Goal: Task Accomplishment & Management: Manage account settings

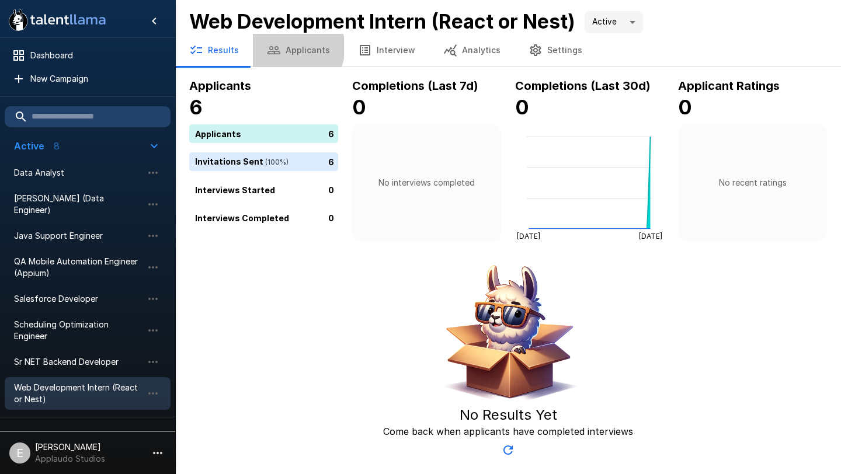
click at [291, 48] on button "Applicants" at bounding box center [298, 50] width 91 height 33
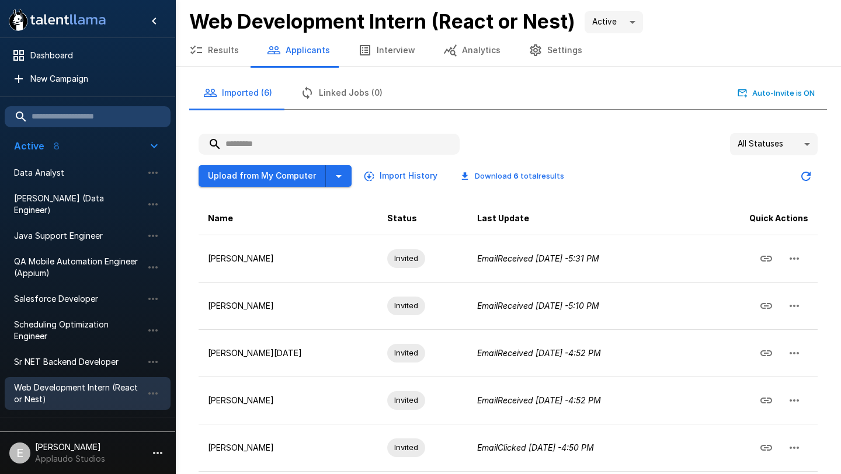
click at [392, 57] on button "Interview" at bounding box center [386, 50] width 85 height 33
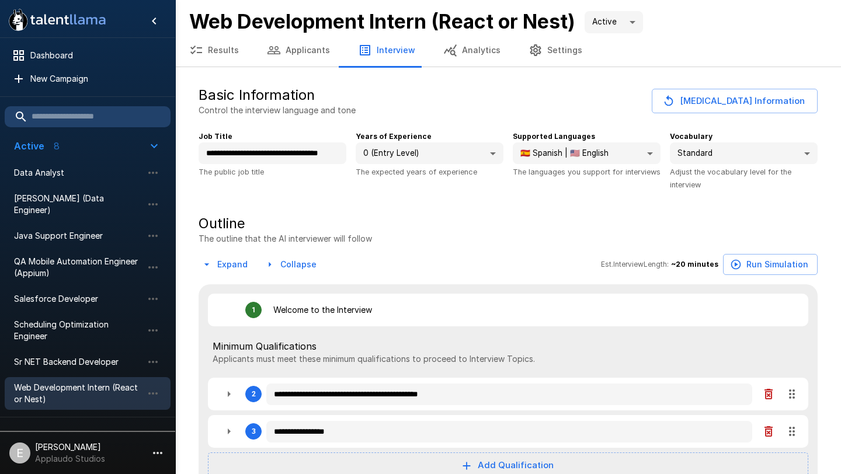
type textarea "*"
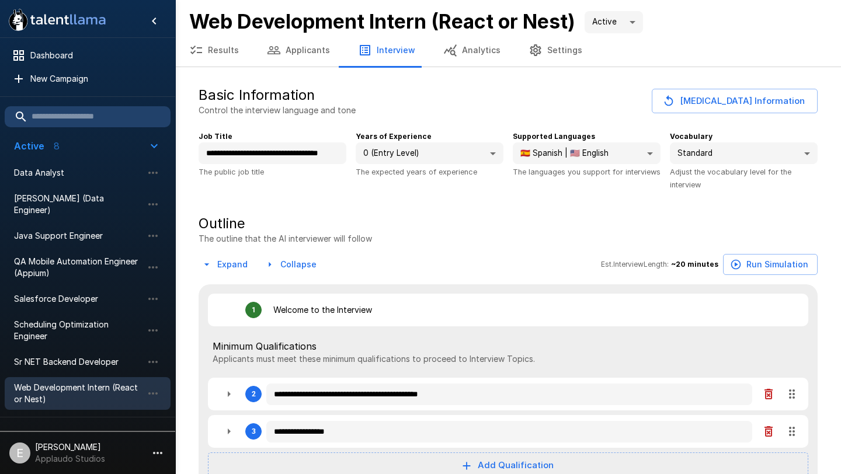
type textarea "*"
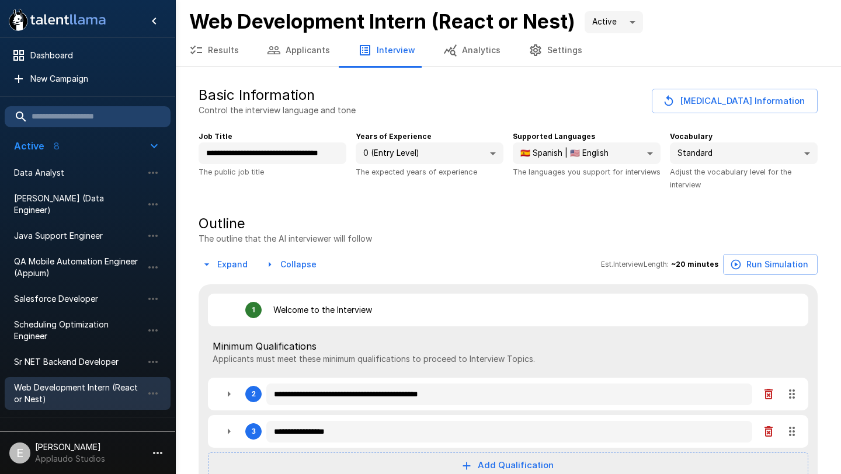
type textarea "*"
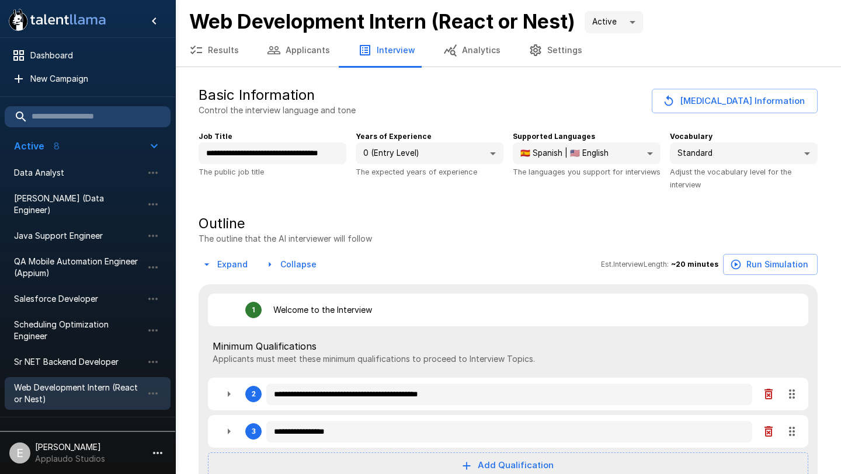
type textarea "*"
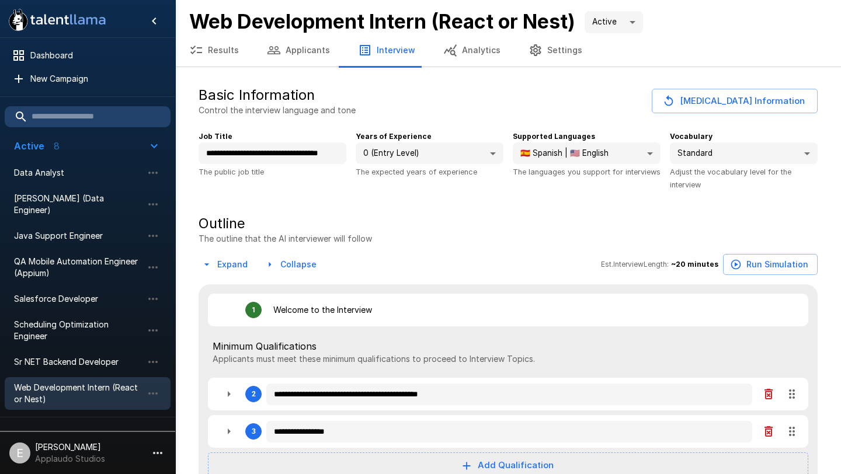
type textarea "*"
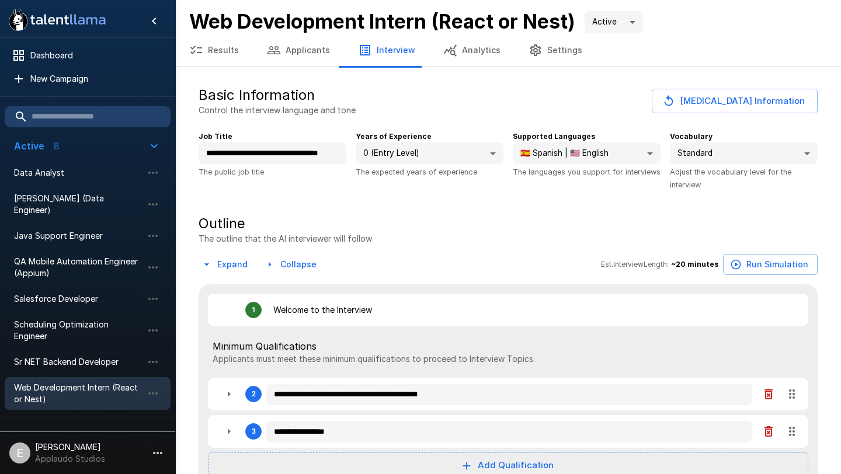
type textarea "*"
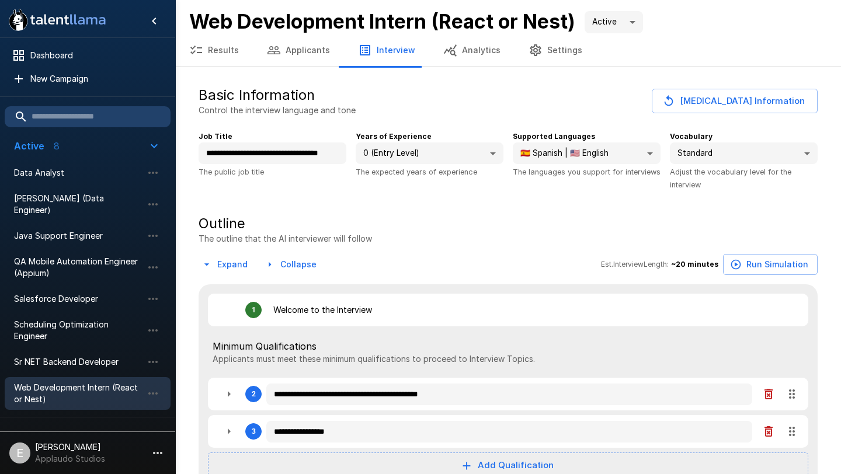
type textarea "*"
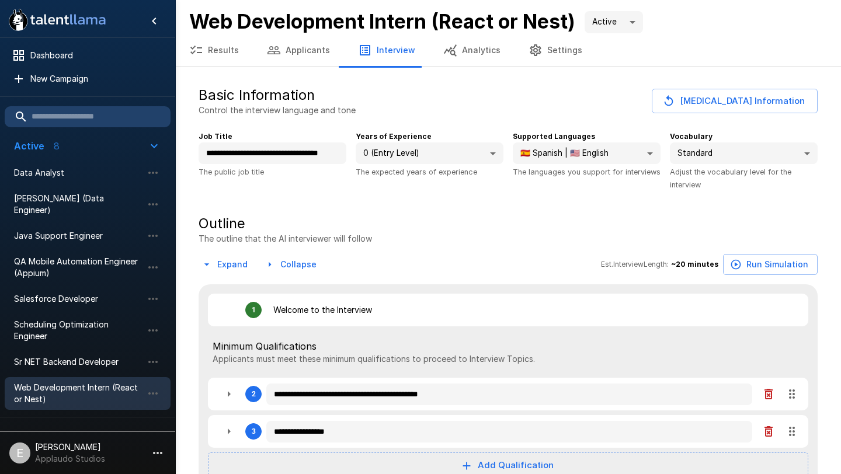
type textarea "*"
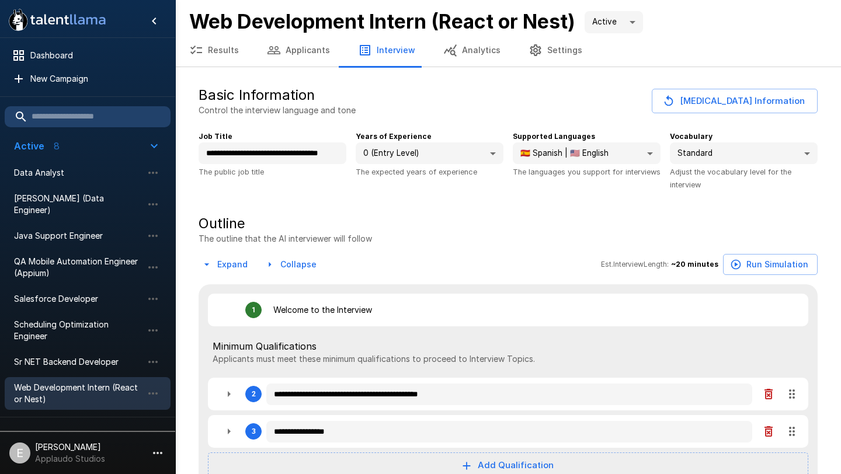
type textarea "*"
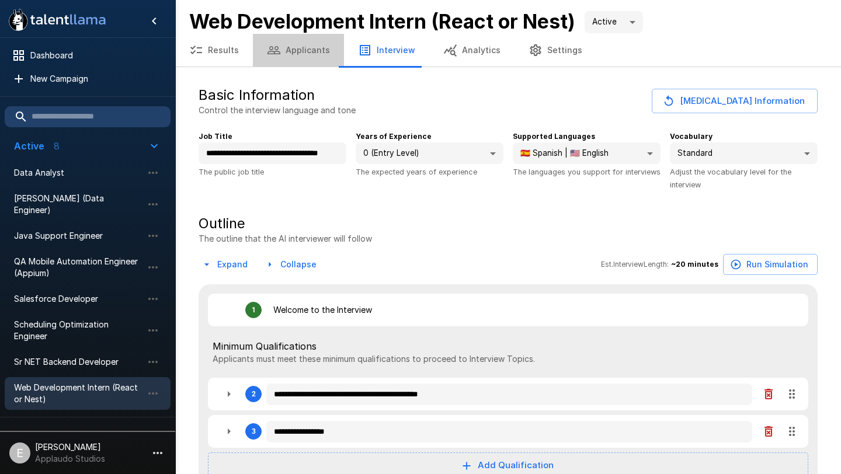
click at [302, 55] on button "Applicants" at bounding box center [298, 50] width 91 height 33
